Goal: Information Seeking & Learning: Understand process/instructions

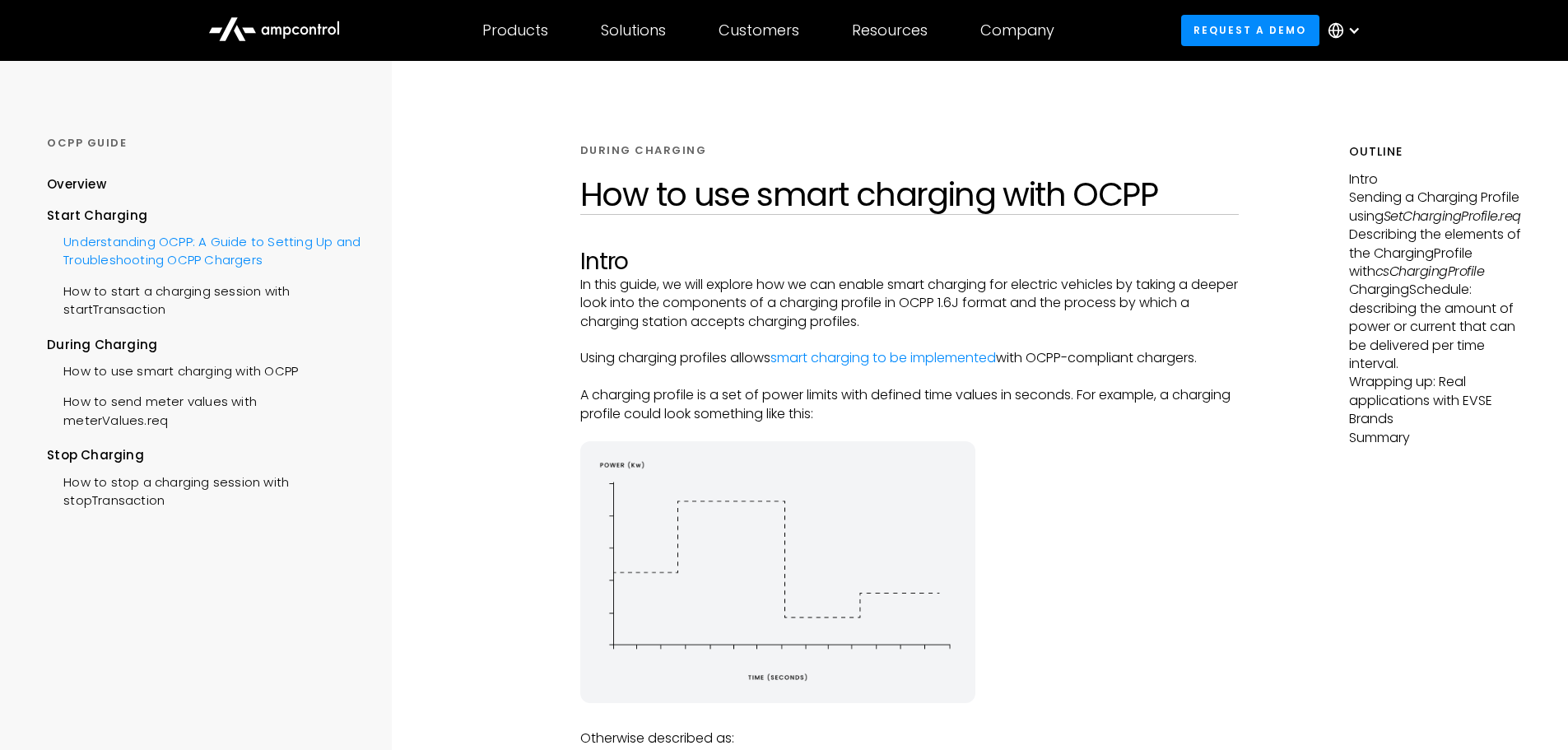
click at [254, 260] on div "Understanding OCPP: A Guide to Setting Up and Troubleshooting OCPP Chargers" at bounding box center [204, 250] width 314 height 50
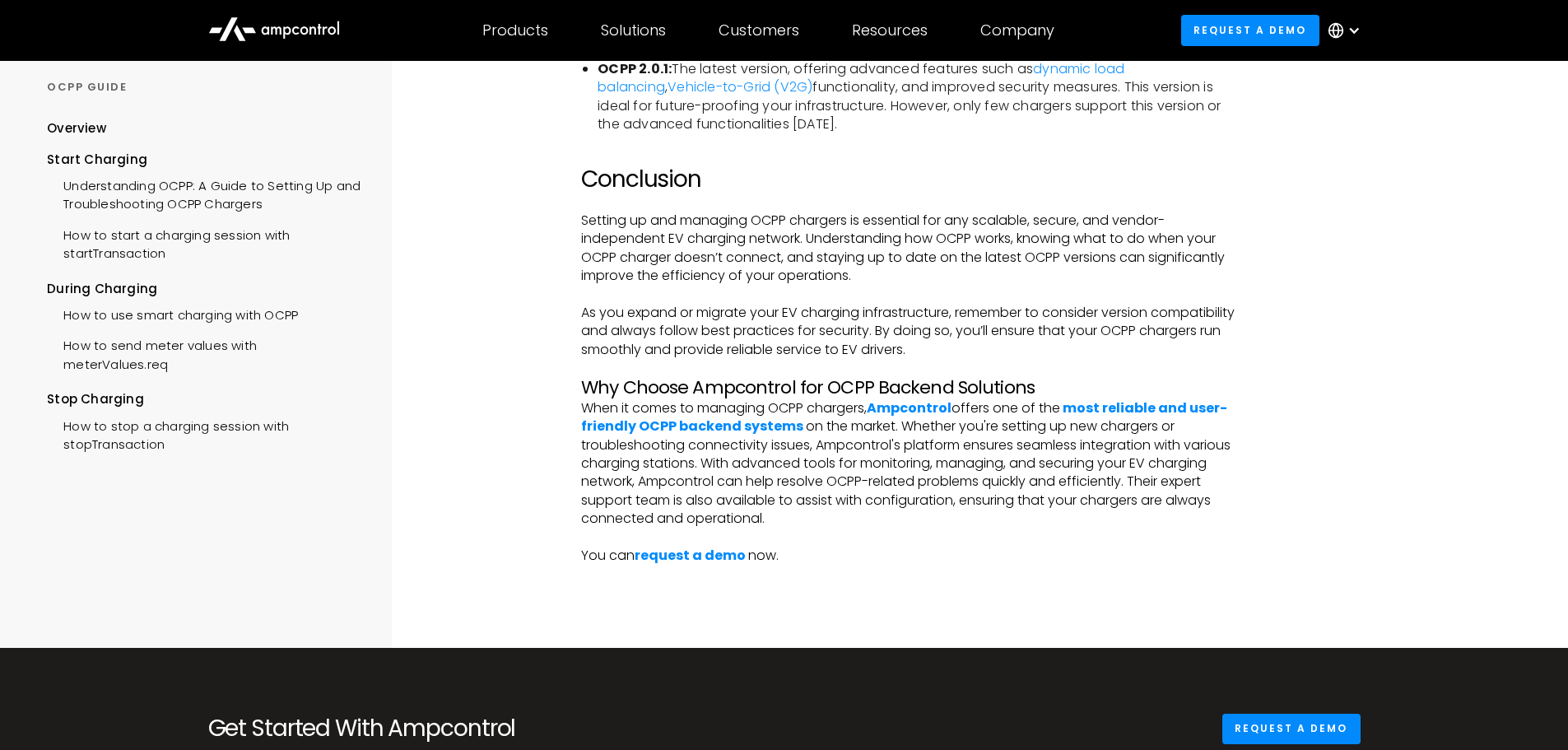
scroll to position [3294, 0]
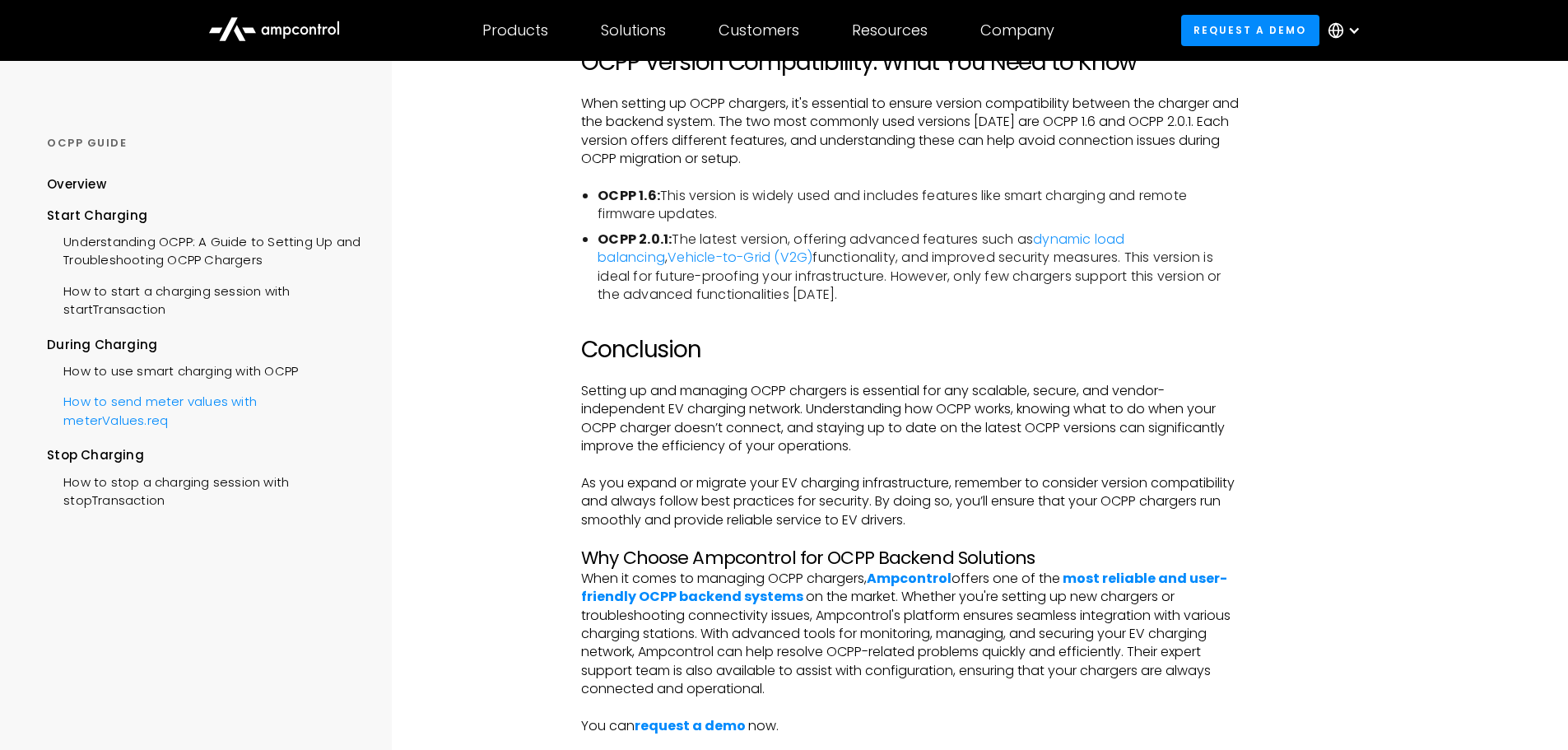
click at [157, 417] on div "How to send meter values with meterValues.req" at bounding box center [204, 409] width 314 height 50
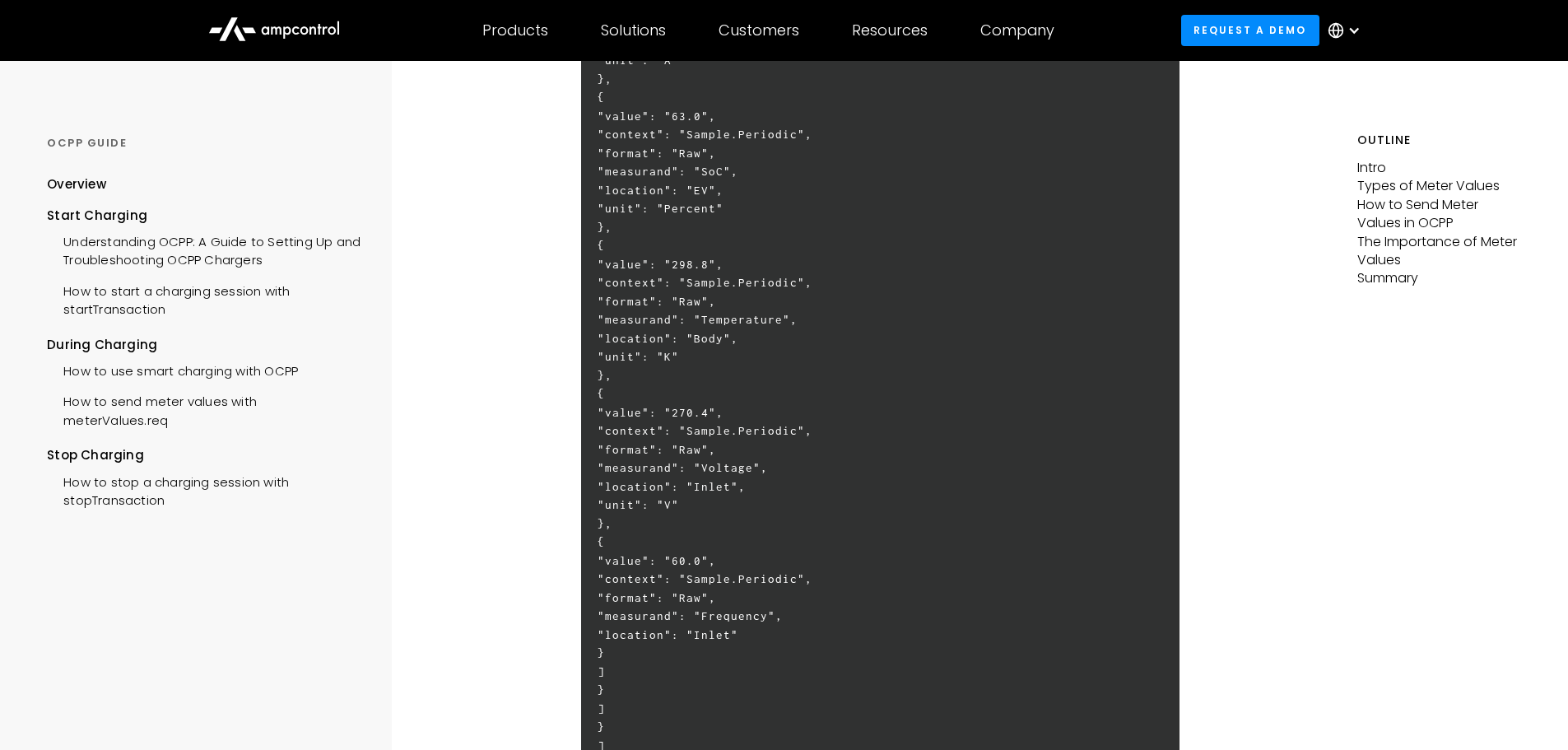
scroll to position [3624, 0]
